Goal: Navigation & Orientation: Go to known website

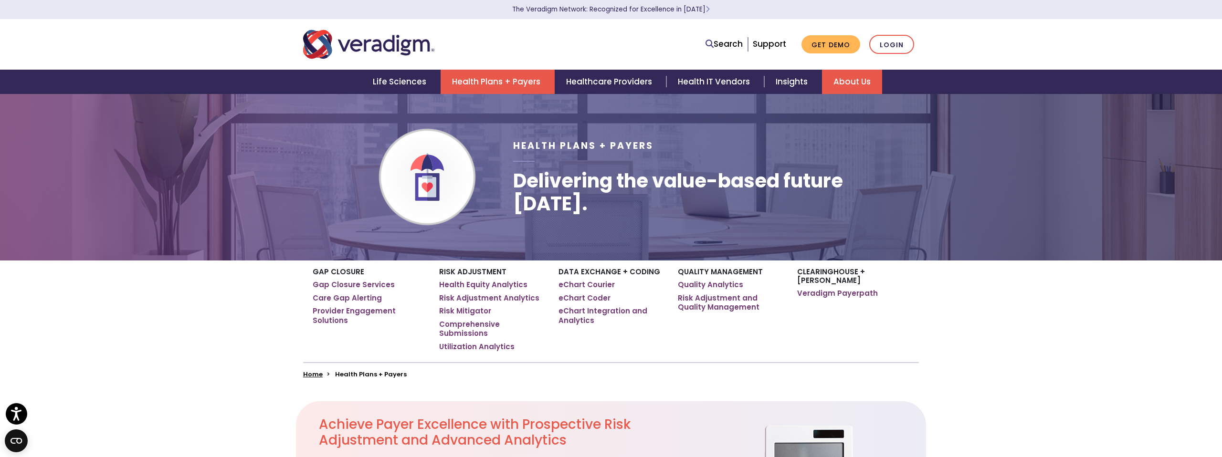
click at [849, 86] on link "About Us" at bounding box center [852, 82] width 60 height 24
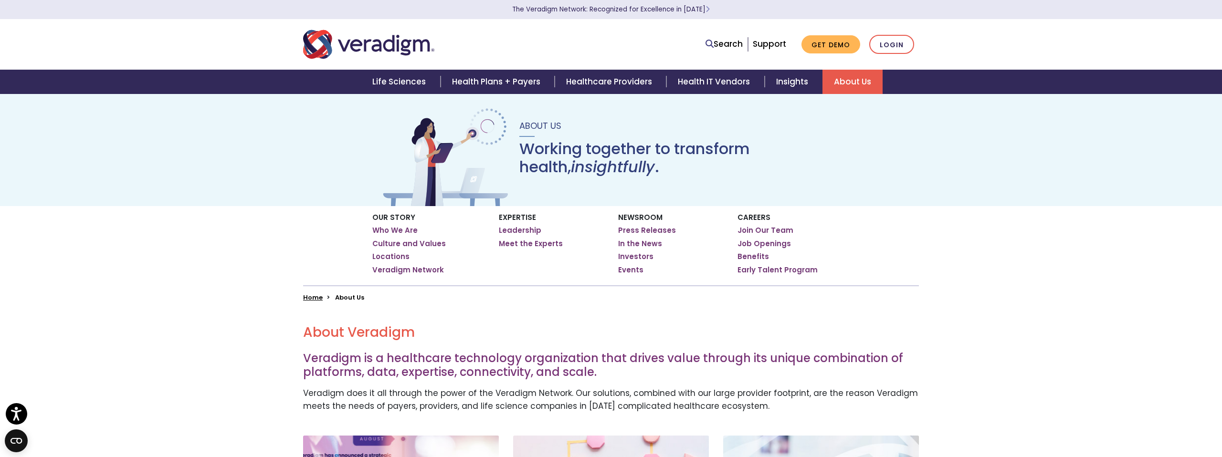
click at [758, 233] on ul "Join Our Team Job Openings Benefits Early Talent Program" at bounding box center [793, 250] width 112 height 49
click at [757, 227] on link "Join Our Team" at bounding box center [765, 229] width 56 height 10
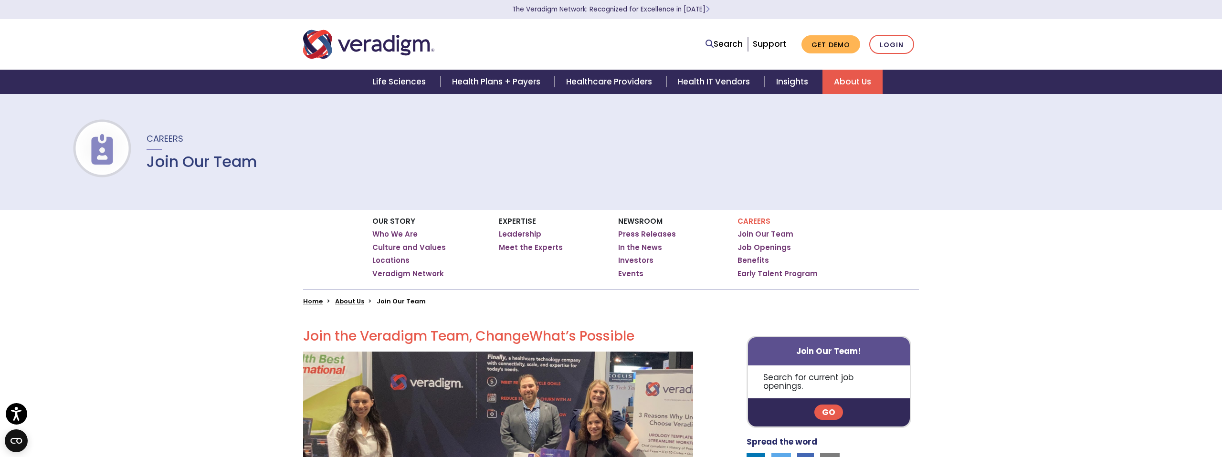
click at [380, 48] on img "Veradigm logo" at bounding box center [368, 44] width 131 height 31
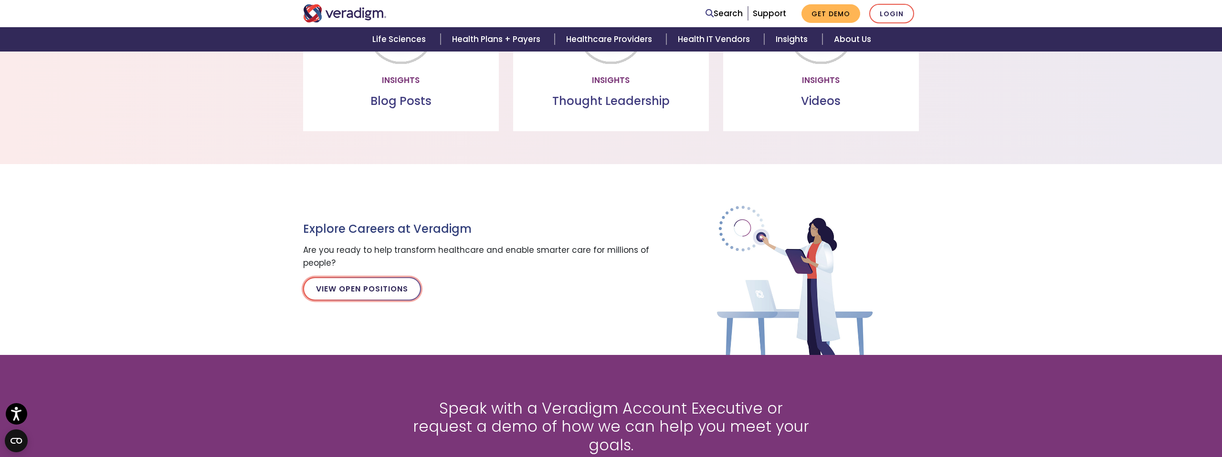
scroll to position [976, 0]
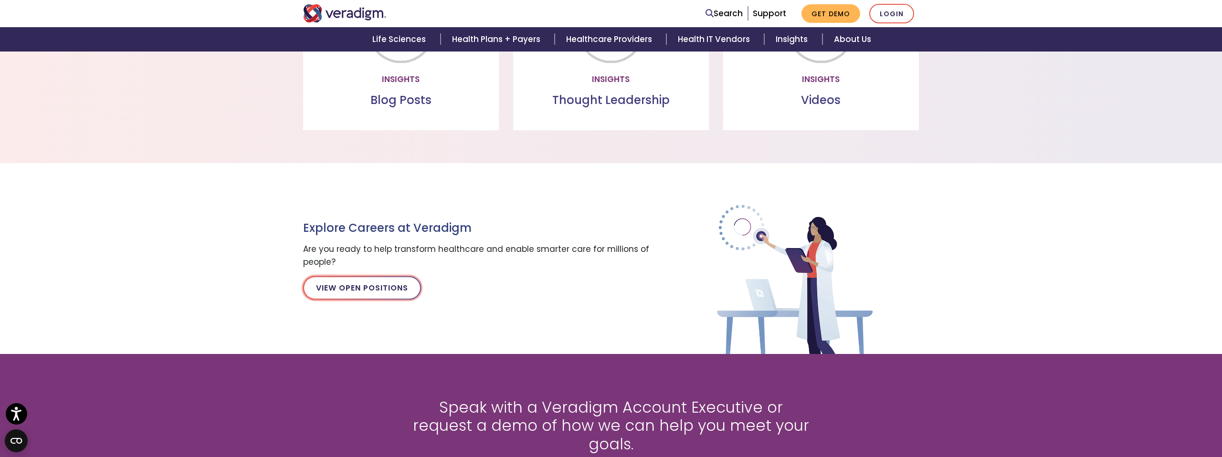
click at [352, 292] on link "View Open Positions" at bounding box center [362, 287] width 118 height 23
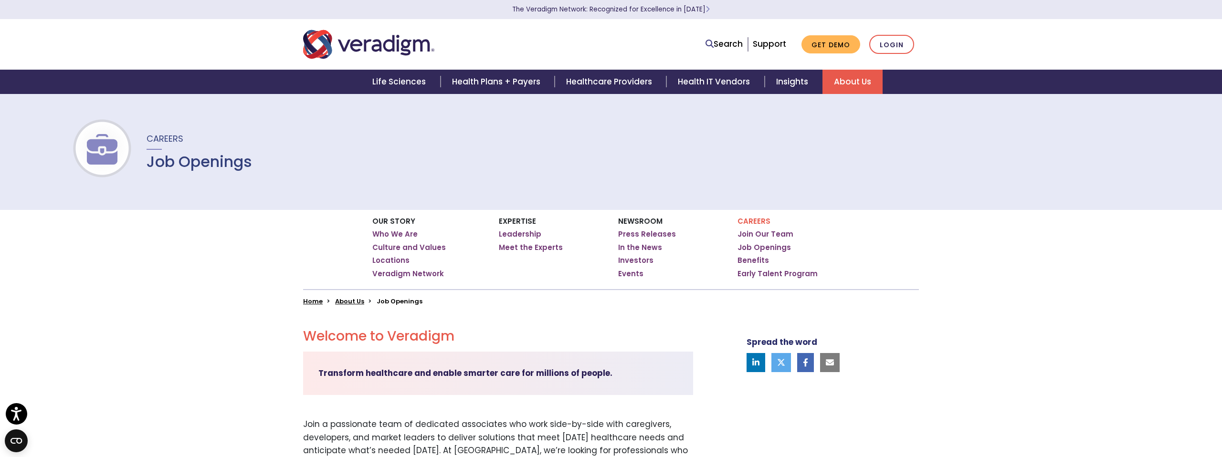
click at [378, 47] on img "Veradigm logo" at bounding box center [368, 44] width 131 height 31
